Goal: Task Accomplishment & Management: Use online tool/utility

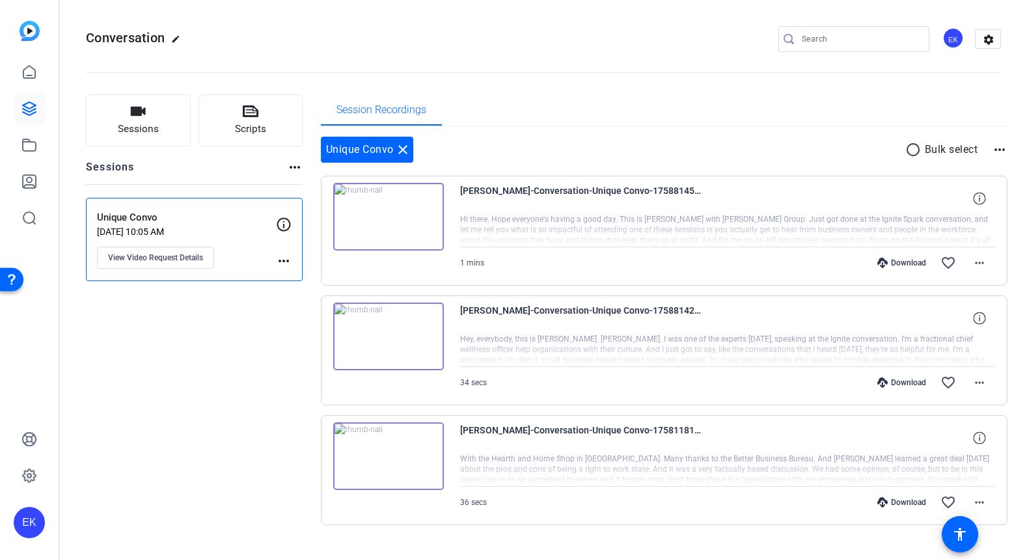
scroll to position [24, 0]
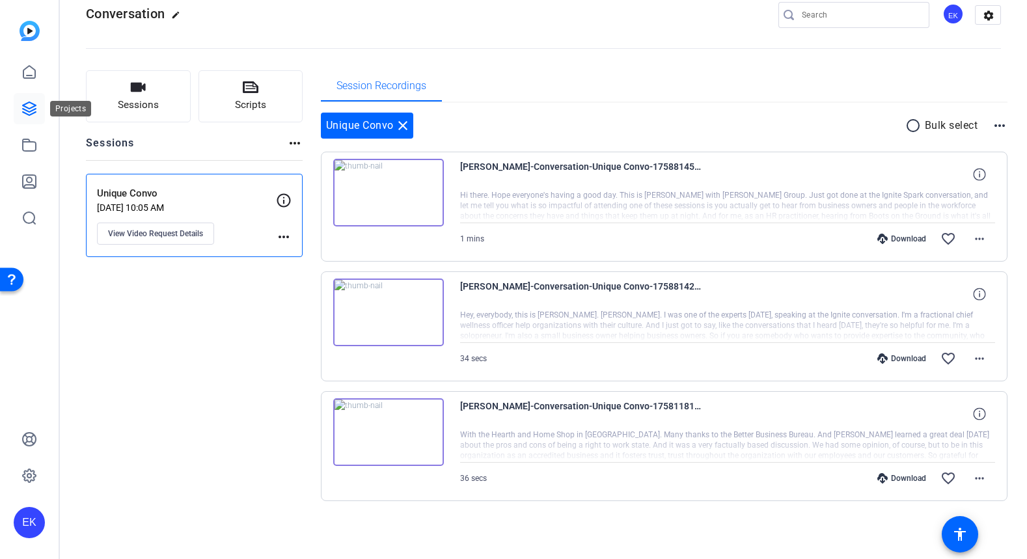
click at [27, 110] on icon at bounding box center [29, 109] width 16 height 16
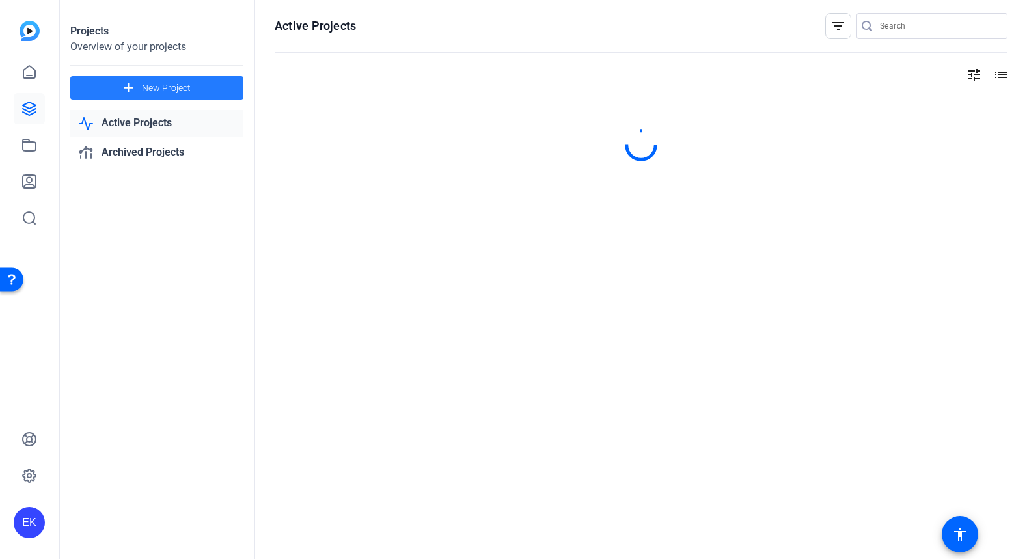
click at [150, 87] on span "New Project" at bounding box center [166, 88] width 49 height 14
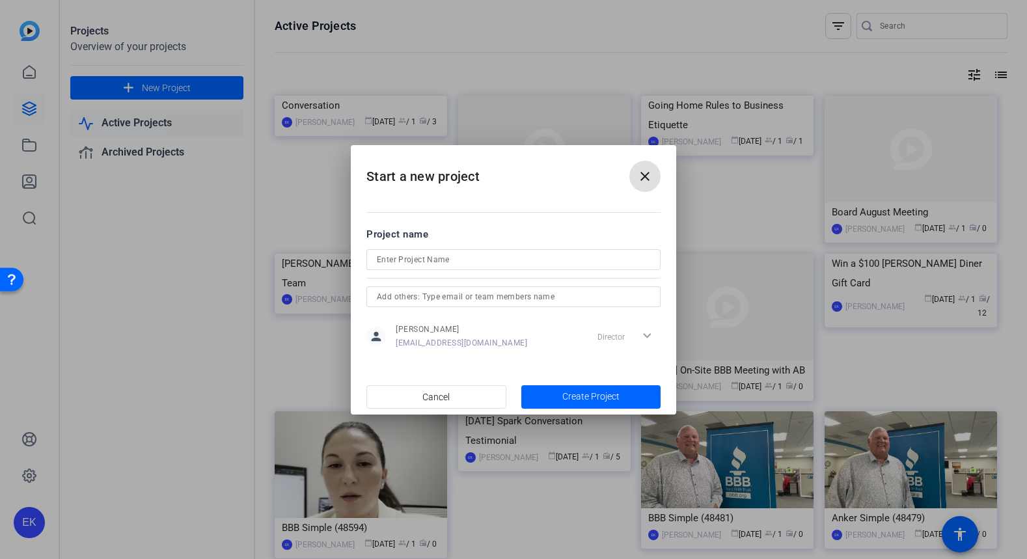
click at [431, 262] on input at bounding box center [513, 260] width 273 height 16
type input "Credential Course Submissions"
click at [621, 396] on span "button" at bounding box center [591, 396] width 140 height 31
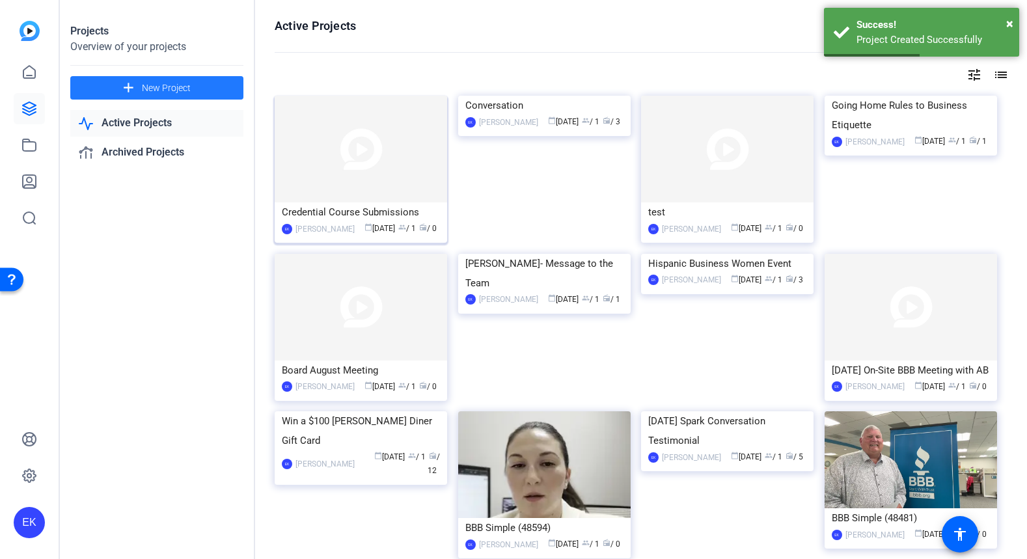
click at [335, 228] on div "EK [PERSON_NAME] calendar_today [DATE] group / 1 radio / 0" at bounding box center [361, 229] width 158 height 14
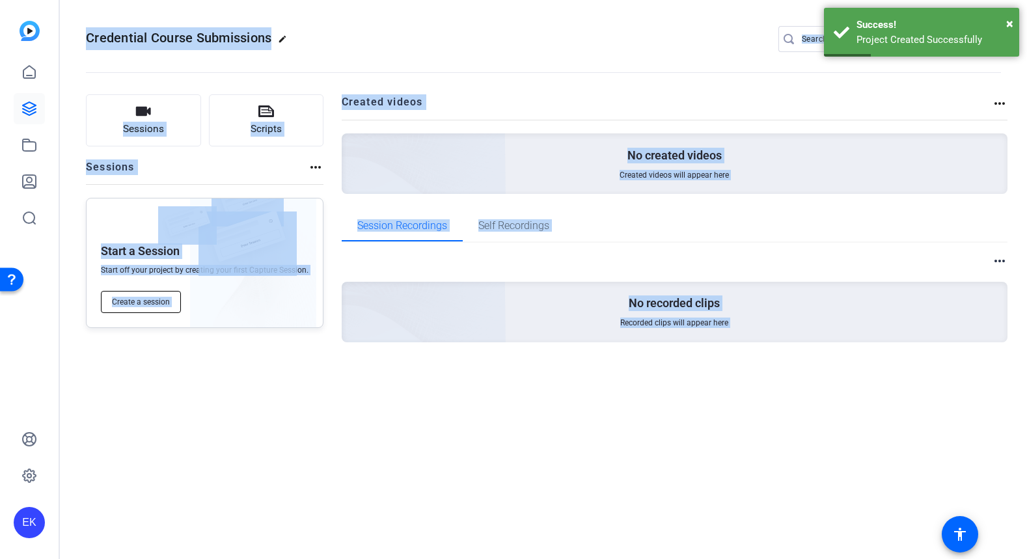
click at [135, 301] on span "Create a session" at bounding box center [141, 302] width 58 height 10
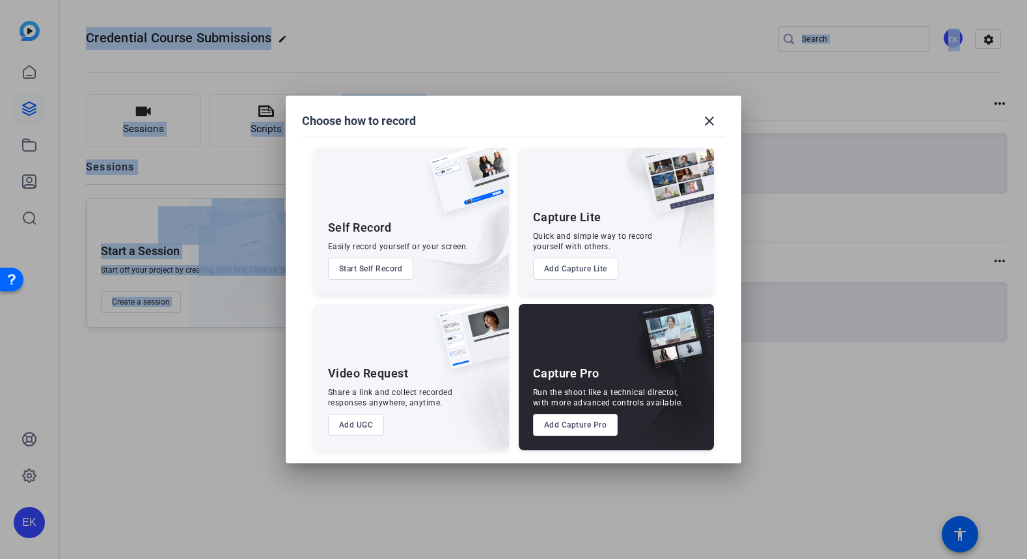
click at [359, 426] on button "Add UGC" at bounding box center [356, 425] width 57 height 22
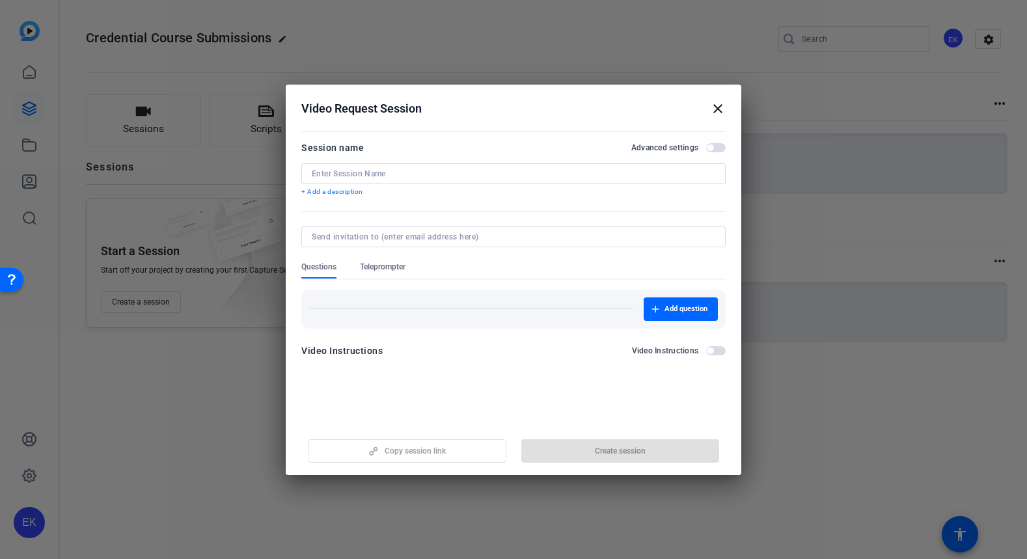
click at [362, 171] on input at bounding box center [513, 174] width 403 height 10
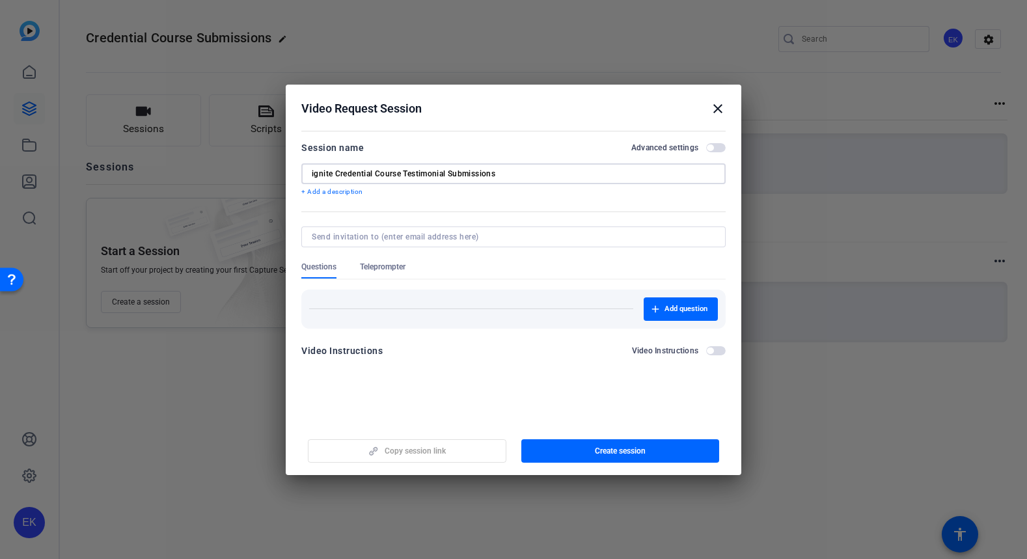
type input "ignite Credential Course Testimonial Submissions"
click at [626, 446] on span "Create session" at bounding box center [620, 451] width 51 height 10
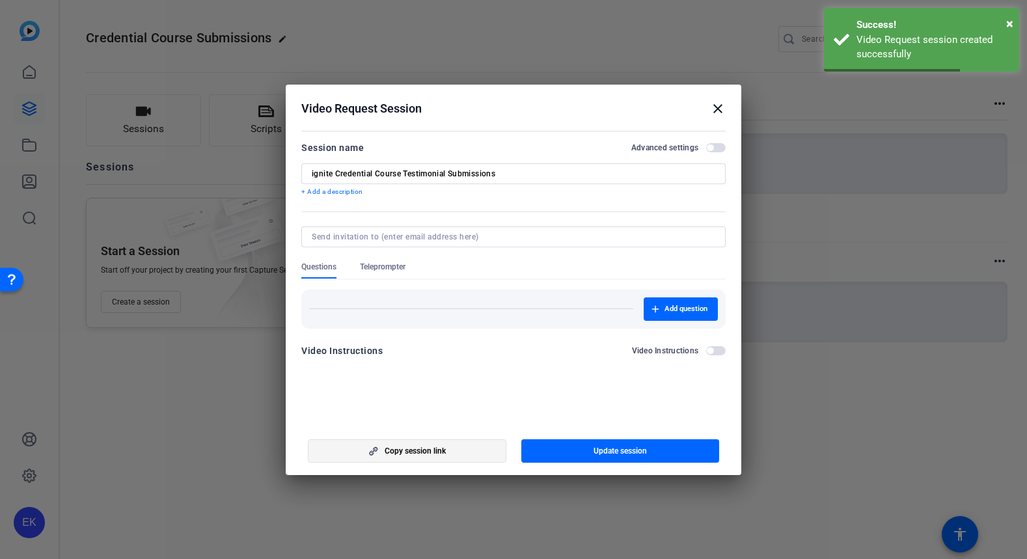
click at [375, 454] on icon "button" at bounding box center [373, 450] width 16 height 9
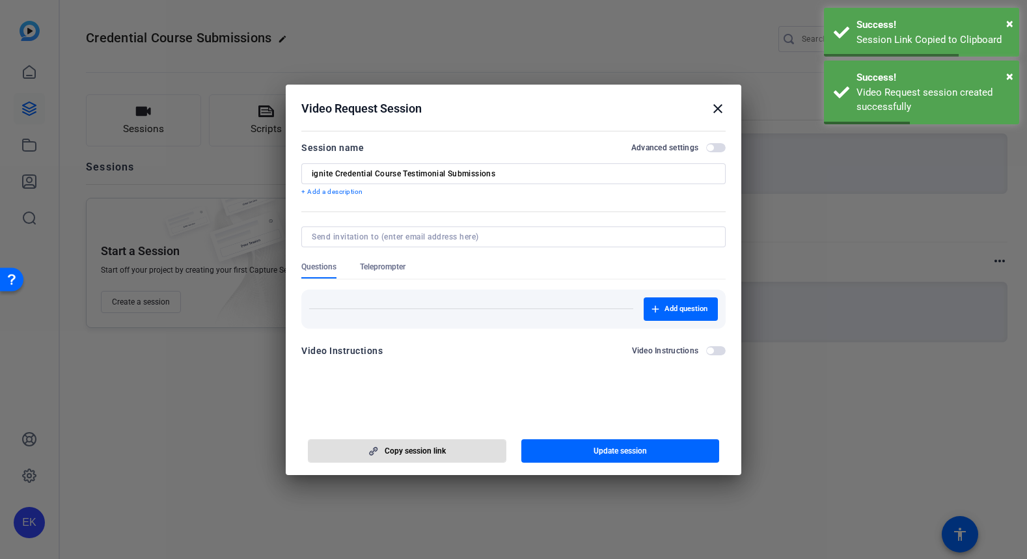
click at [717, 107] on mat-icon "close" at bounding box center [718, 109] width 16 height 16
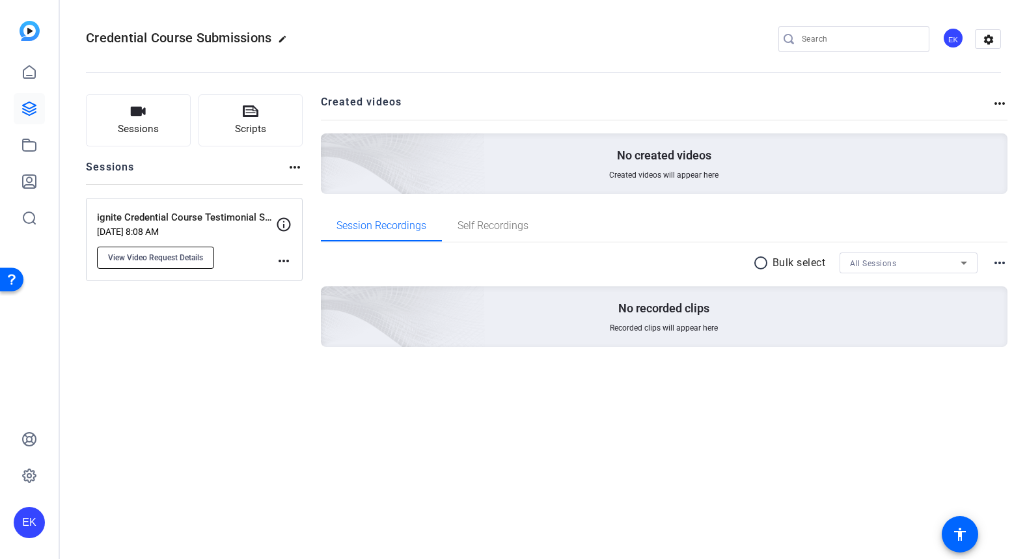
click at [176, 258] on span "View Video Request Details" at bounding box center [155, 258] width 95 height 10
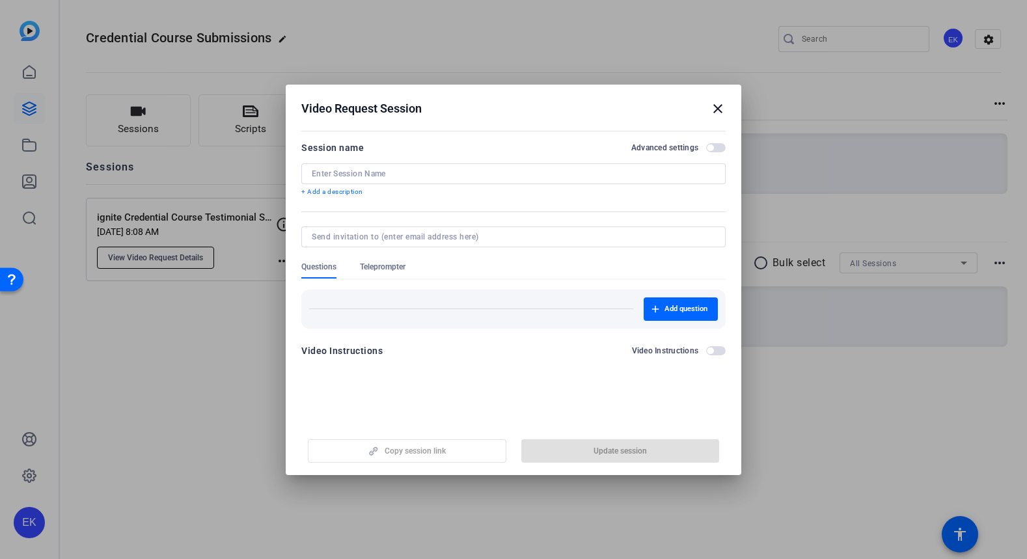
type input "ignite Credential Course Testimonial Submissions"
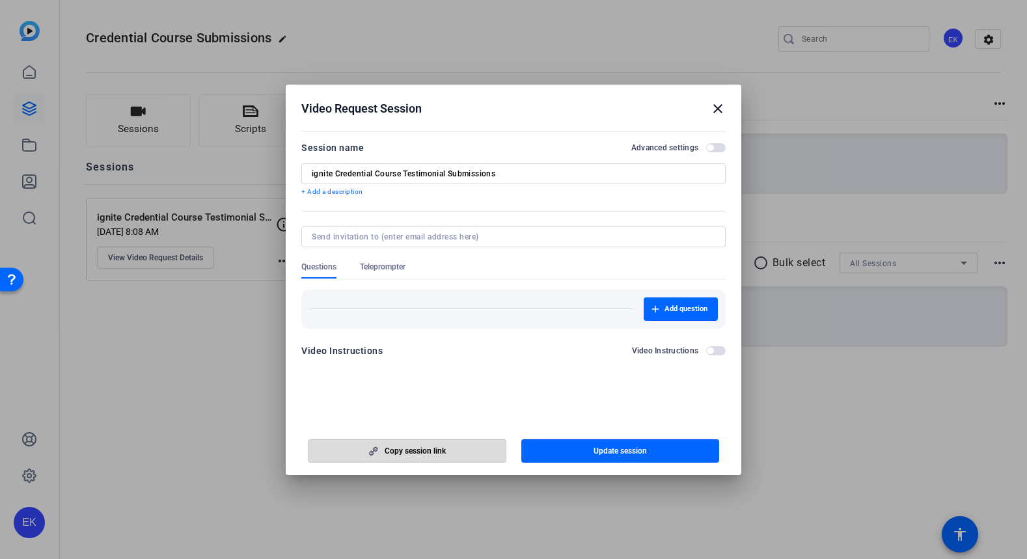
click at [362, 454] on span "button" at bounding box center [406, 450] width 197 height 31
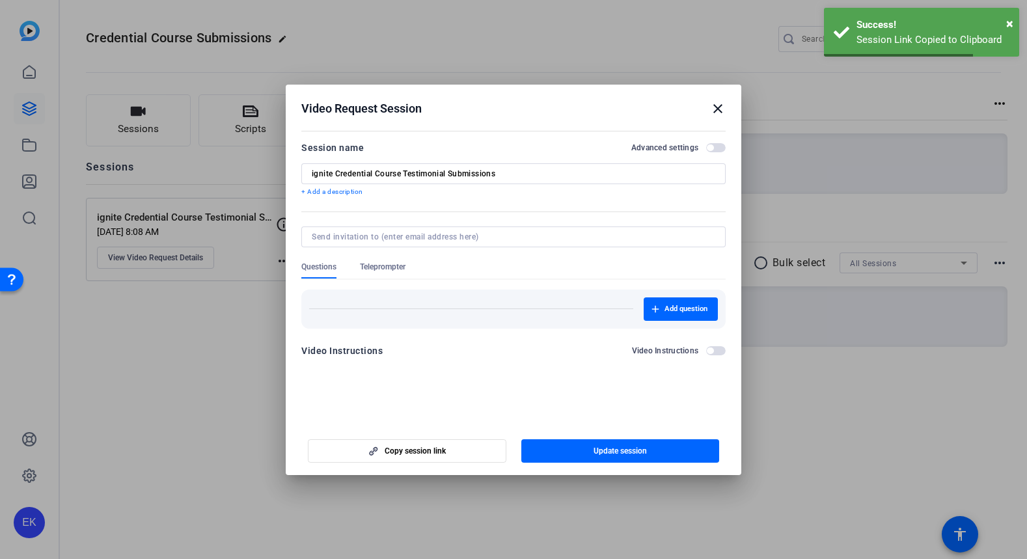
click at [718, 110] on mat-icon "close" at bounding box center [718, 109] width 16 height 16
